Goal: Task Accomplishment & Management: Manage account settings

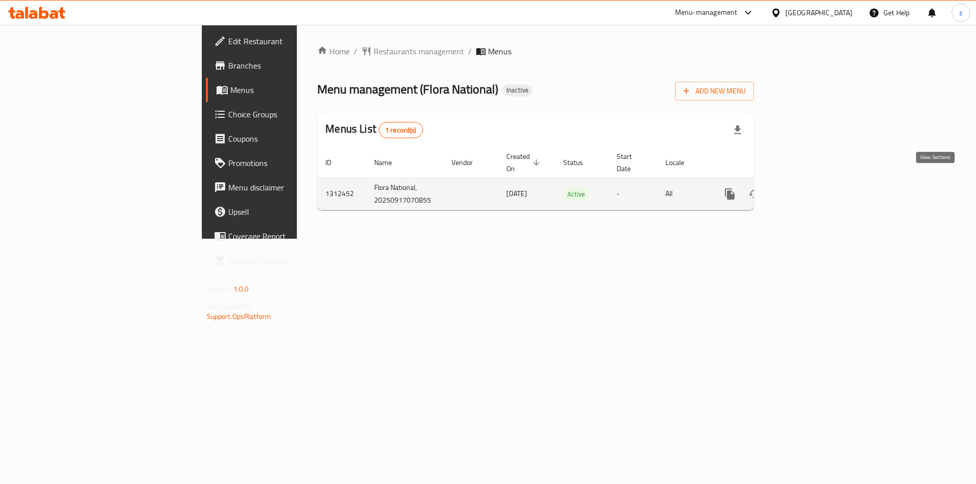
click at [808, 190] on icon "enhanced table" at bounding box center [802, 194] width 9 height 9
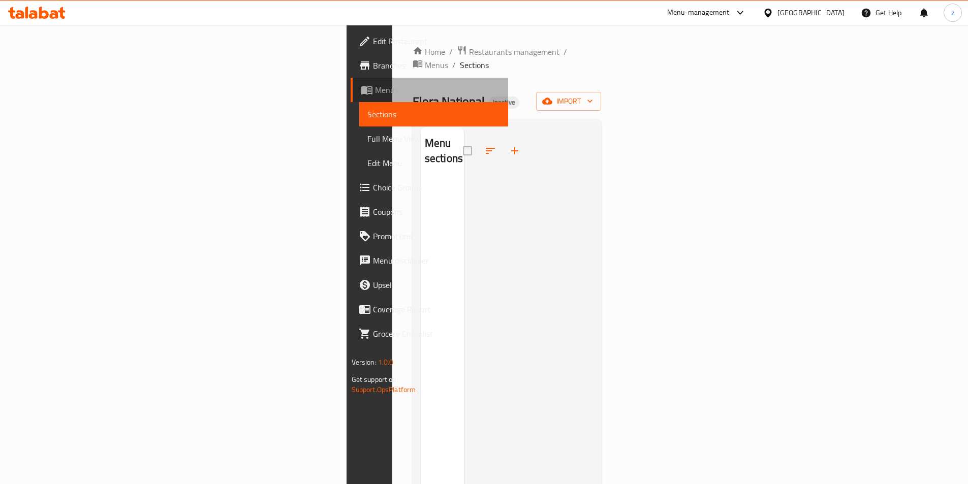
click at [375, 91] on span "Menus" at bounding box center [437, 90] width 125 height 12
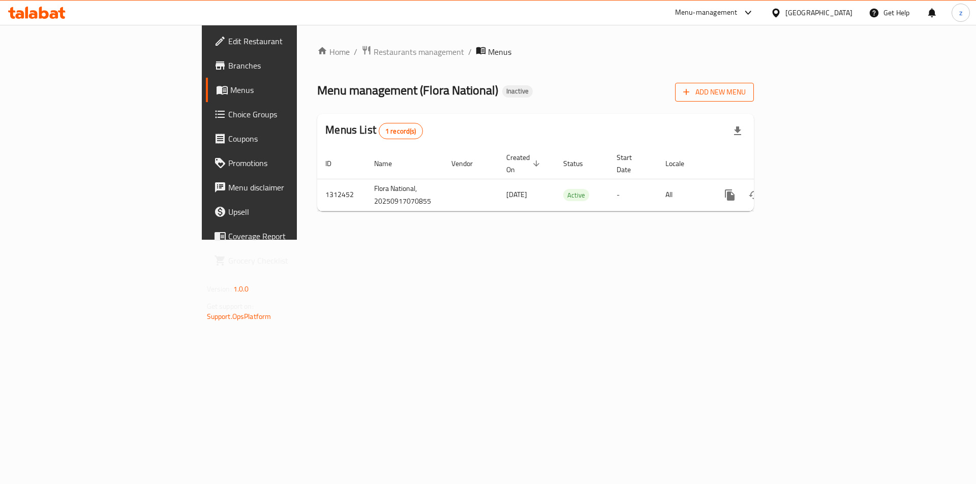
click at [746, 94] on span "Add New Menu" at bounding box center [714, 92] width 63 height 13
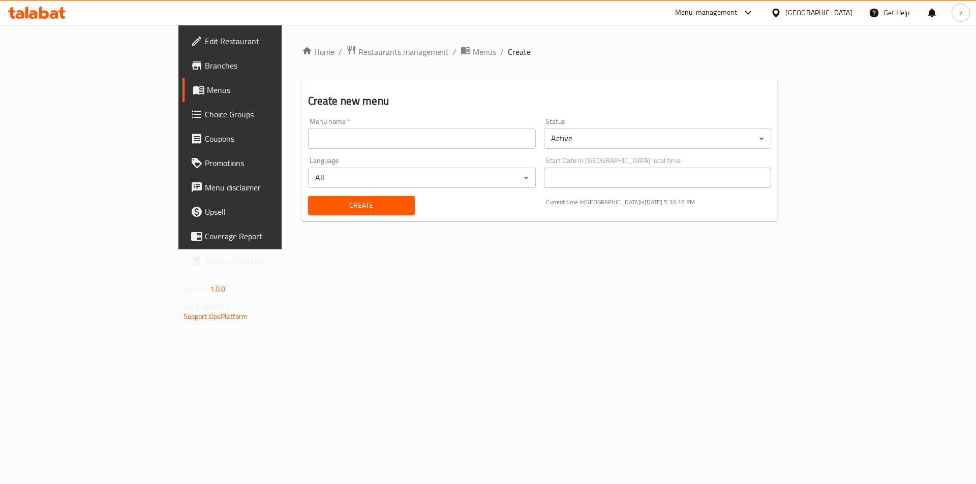
click at [445, 125] on div "Menu name   * Menu name *" at bounding box center [422, 133] width 228 height 31
click at [445, 130] on input "text" at bounding box center [422, 139] width 228 height 20
type input "[DATE]"
click at [359, 199] on span "Create" at bounding box center [361, 205] width 90 height 13
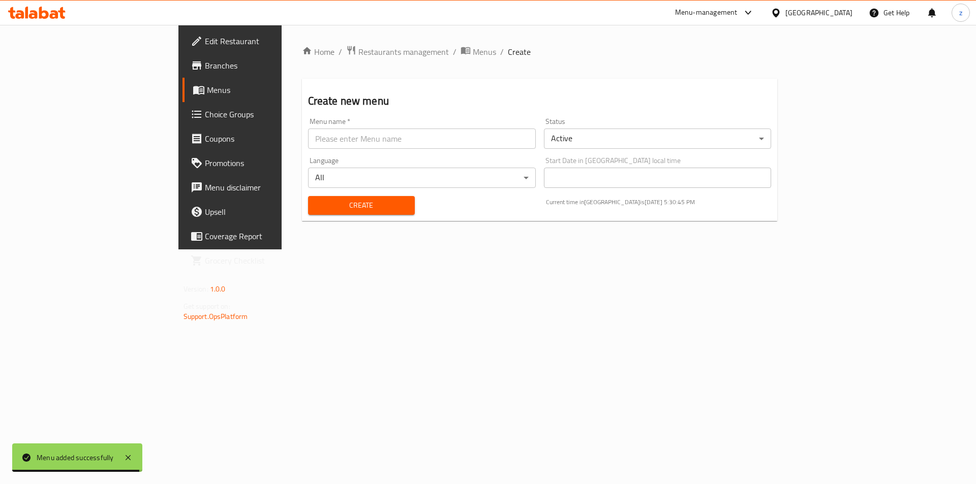
click at [207, 86] on span "Menus" at bounding box center [270, 90] width 127 height 12
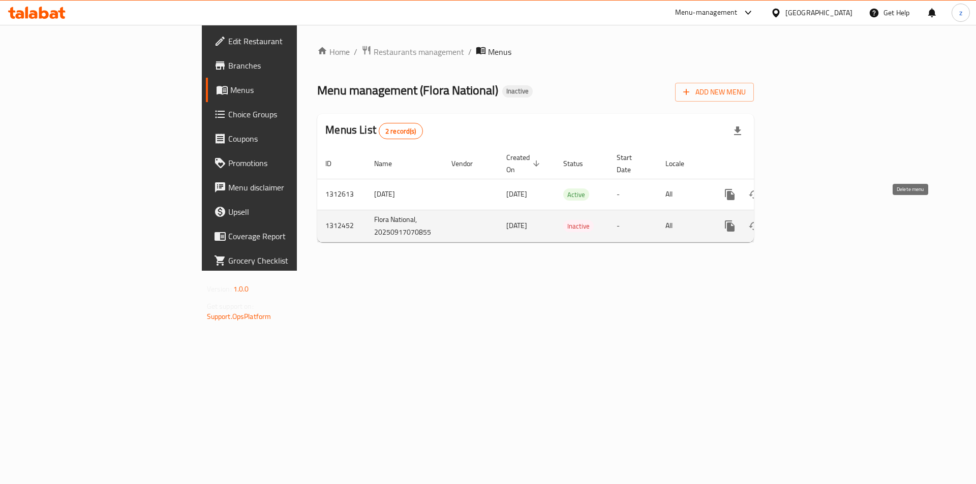
click at [785, 220] on icon "enhanced table" at bounding box center [778, 226] width 12 height 12
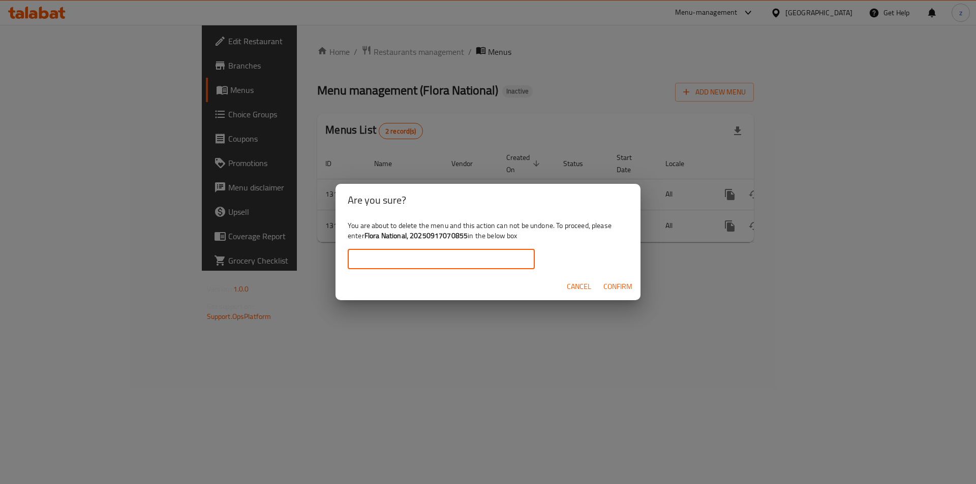
click at [516, 266] on input "text" at bounding box center [441, 259] width 187 height 20
click at [615, 283] on span "Confirm" at bounding box center [617, 287] width 29 height 13
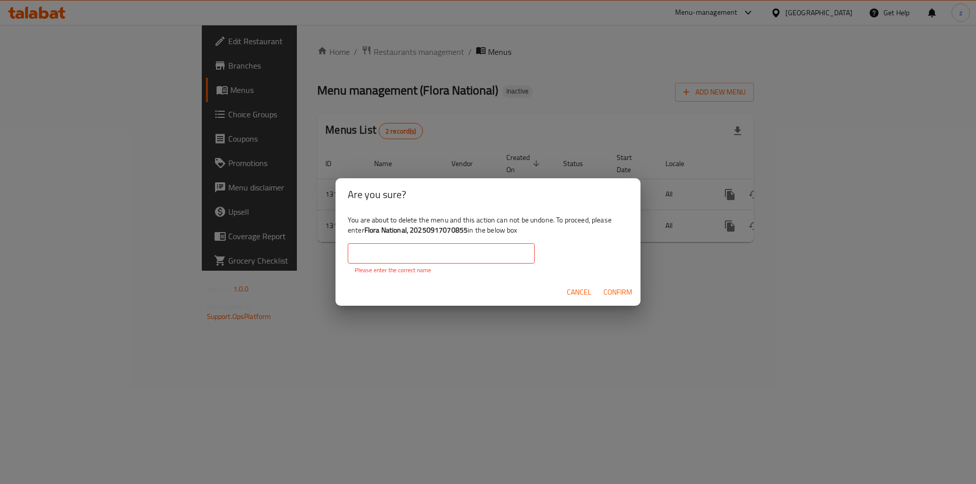
click at [510, 257] on input "text" at bounding box center [441, 253] width 187 height 20
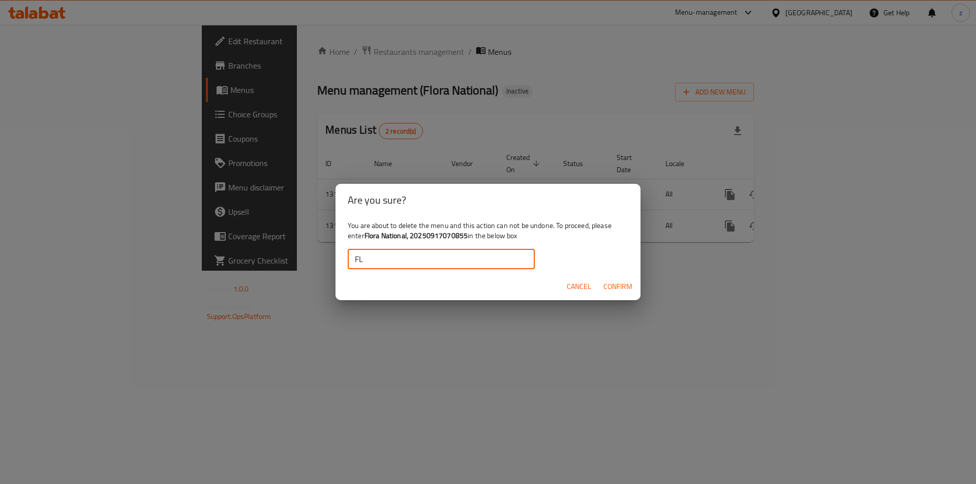
type input "Flora National, Hawally"
click at [617, 290] on span "Confirm" at bounding box center [617, 287] width 29 height 13
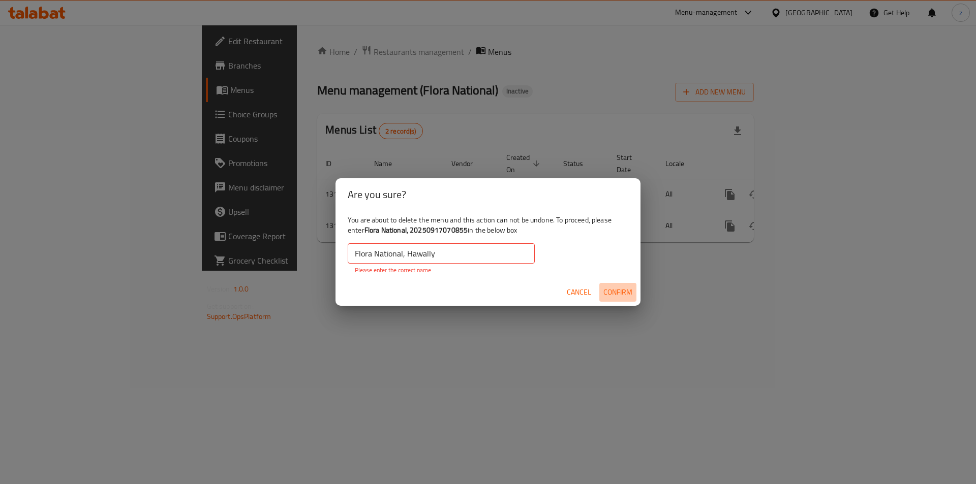
click at [618, 294] on span "Confirm" at bounding box center [617, 292] width 29 height 13
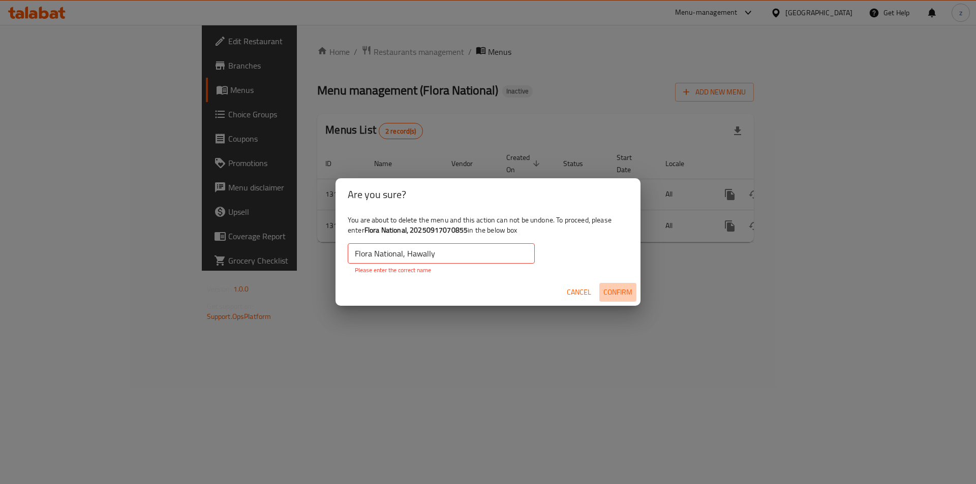
click at [618, 294] on span "Confirm" at bounding box center [617, 292] width 29 height 13
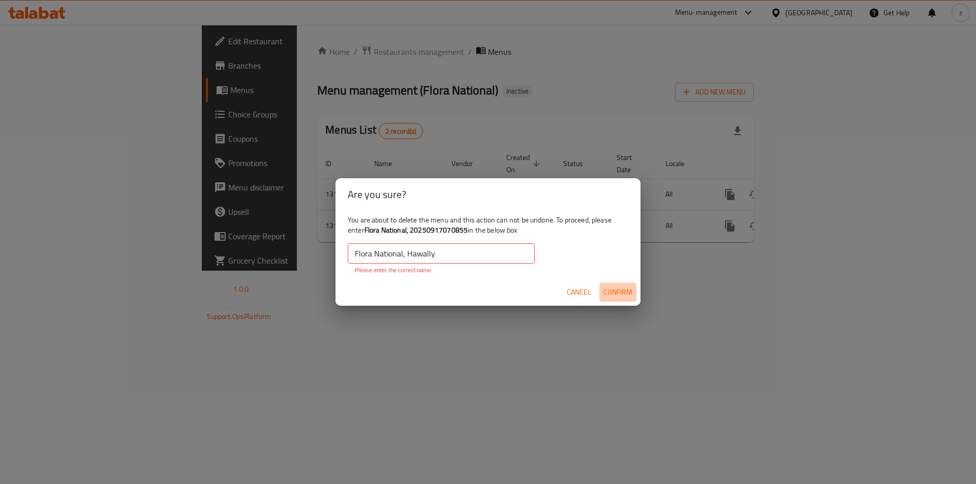
click at [618, 294] on span "Confirm" at bounding box center [617, 292] width 29 height 13
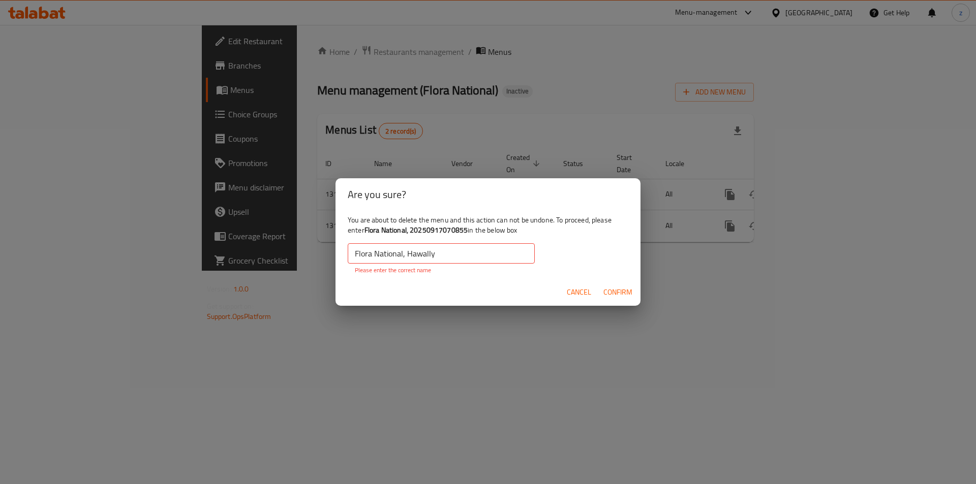
click at [618, 294] on span "Confirm" at bounding box center [617, 292] width 29 height 13
click at [449, 245] on input "Flora National, Hawally" at bounding box center [441, 253] width 187 height 20
click at [567, 287] on span "Cancel" at bounding box center [579, 292] width 24 height 13
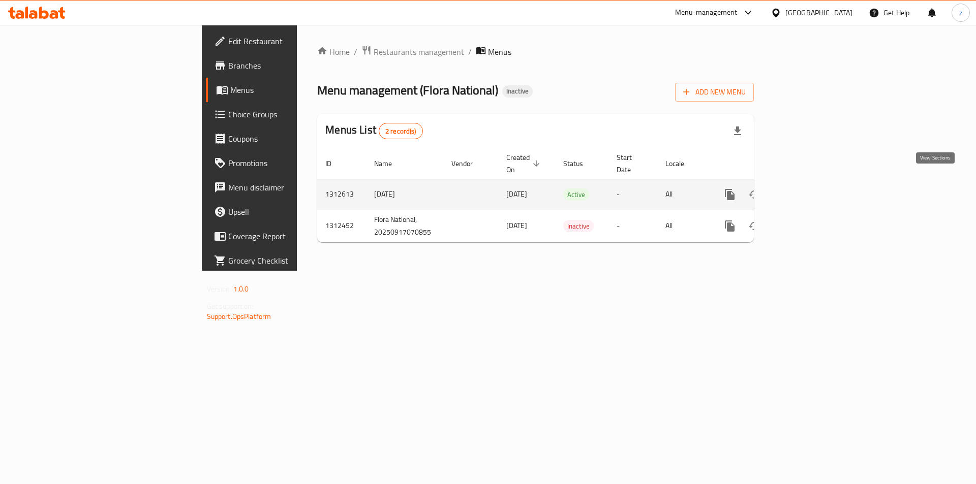
click at [815, 184] on link "enhanced table" at bounding box center [803, 194] width 24 height 24
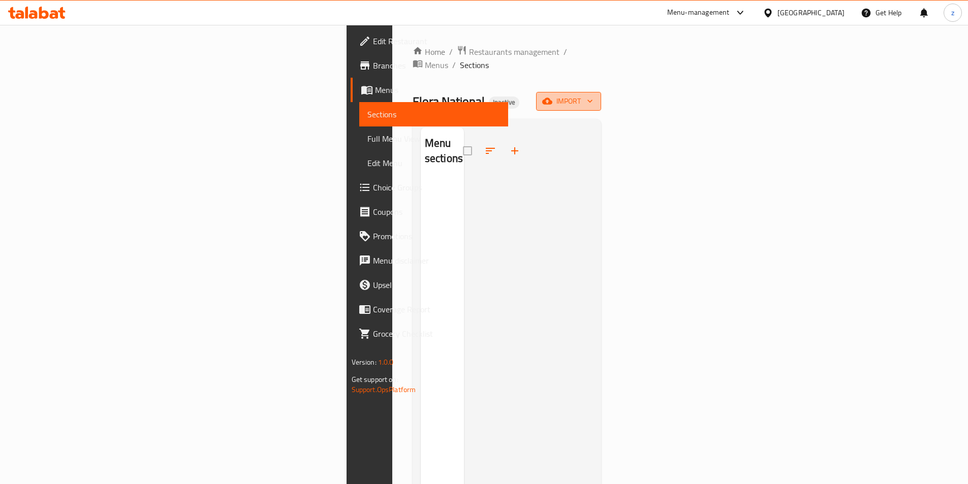
click at [552, 98] on icon "button" at bounding box center [547, 101] width 10 height 7
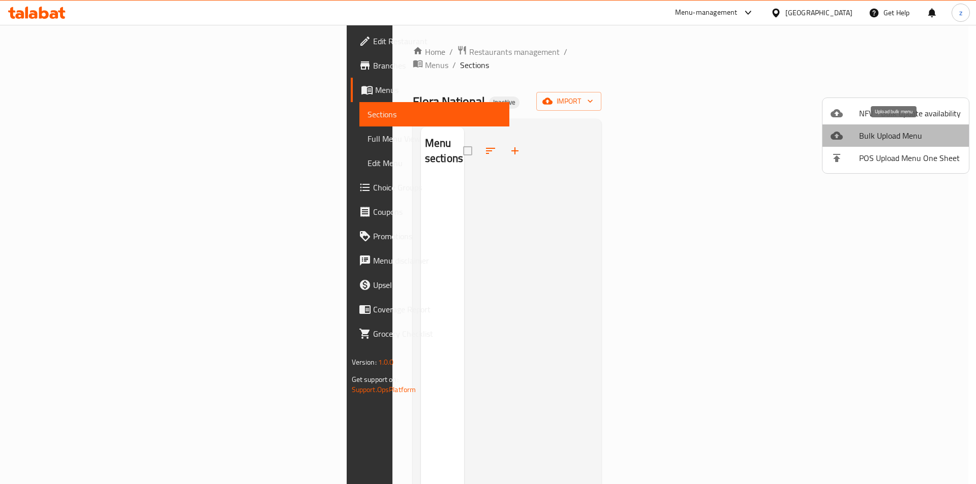
click at [896, 132] on span "Bulk Upload Menu" at bounding box center [910, 136] width 102 height 12
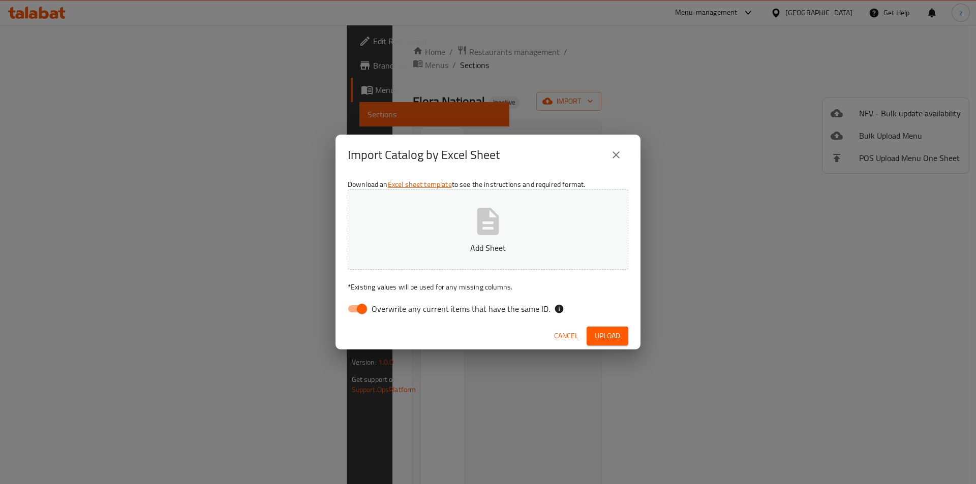
click at [365, 305] on input "Overwrite any current items that have the same ID." at bounding box center [362, 308] width 58 height 19
checkbox input "false"
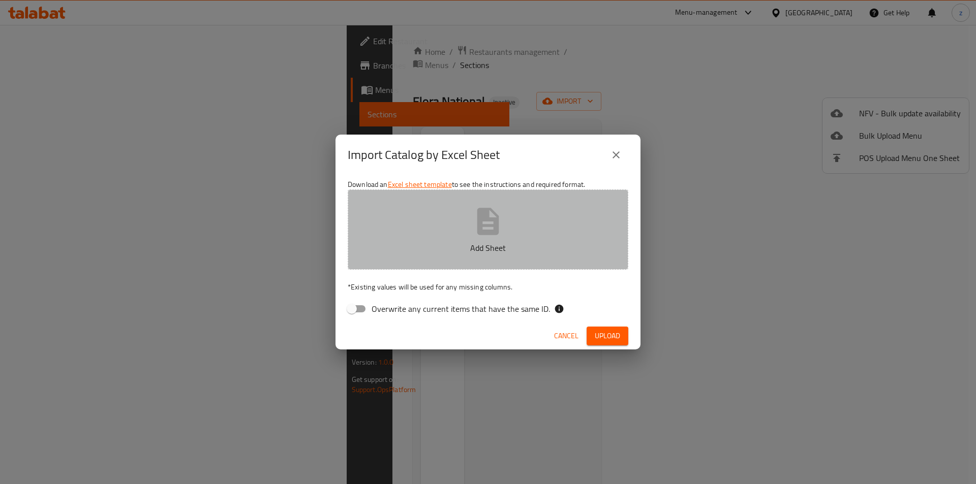
click at [478, 226] on icon "button" at bounding box center [488, 221] width 22 height 27
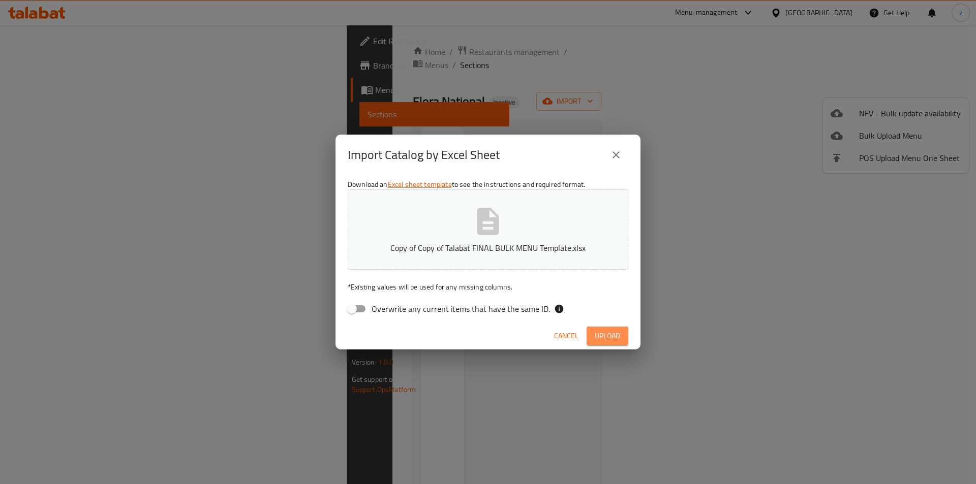
click at [621, 341] on button "Upload" at bounding box center [607, 336] width 42 height 19
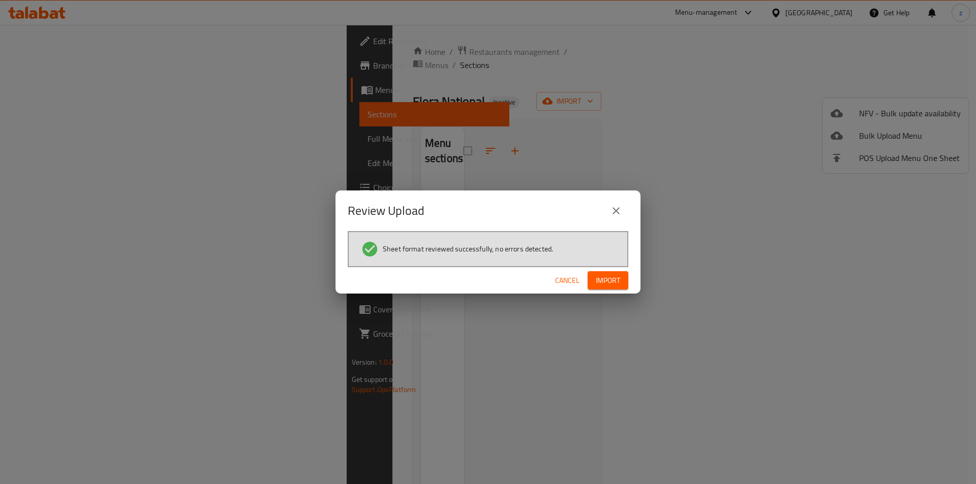
click at [599, 273] on button "Import" at bounding box center [607, 280] width 41 height 19
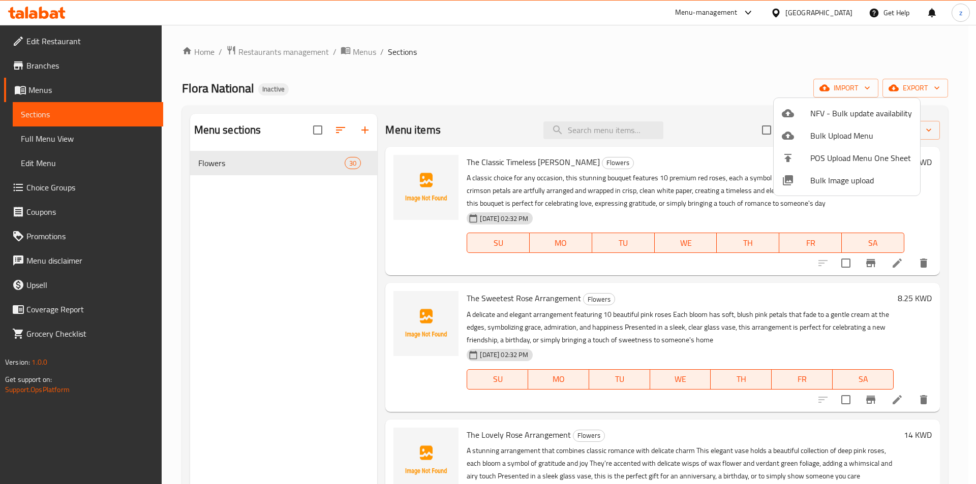
click at [963, 117] on div at bounding box center [488, 242] width 976 height 484
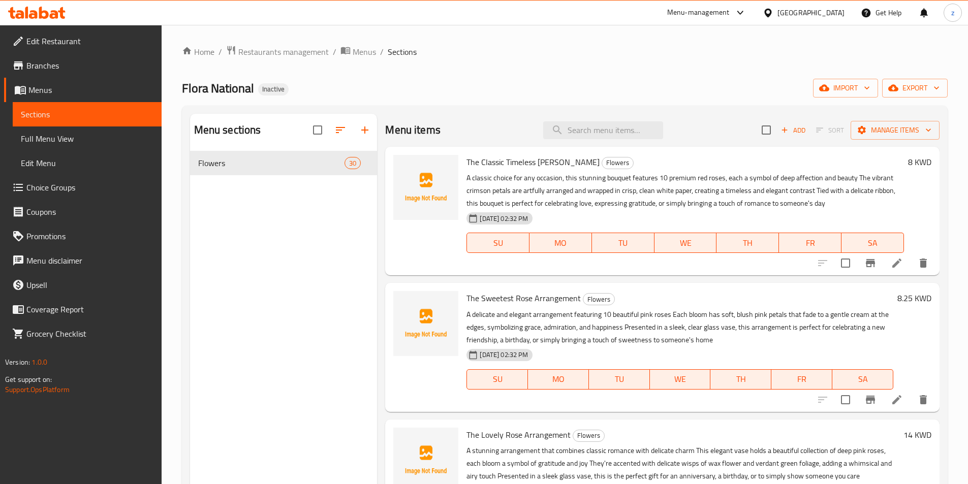
click at [99, 145] on link "Full Menu View" at bounding box center [87, 139] width 149 height 24
